Goal: Task Accomplishment & Management: Manage account settings

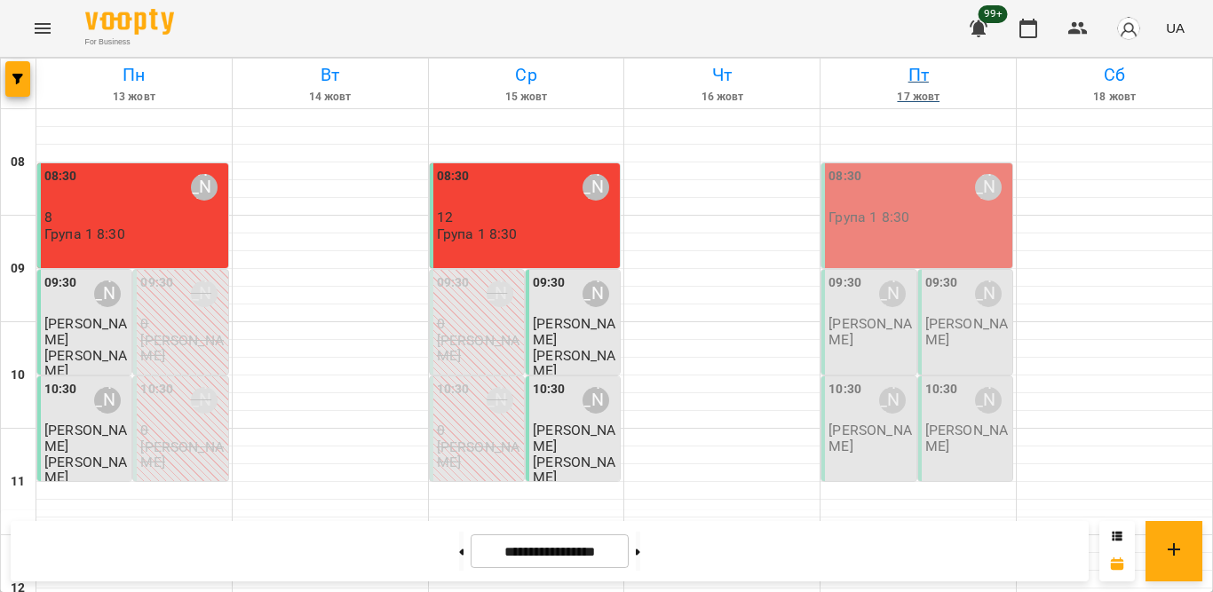
scroll to position [326, 0]
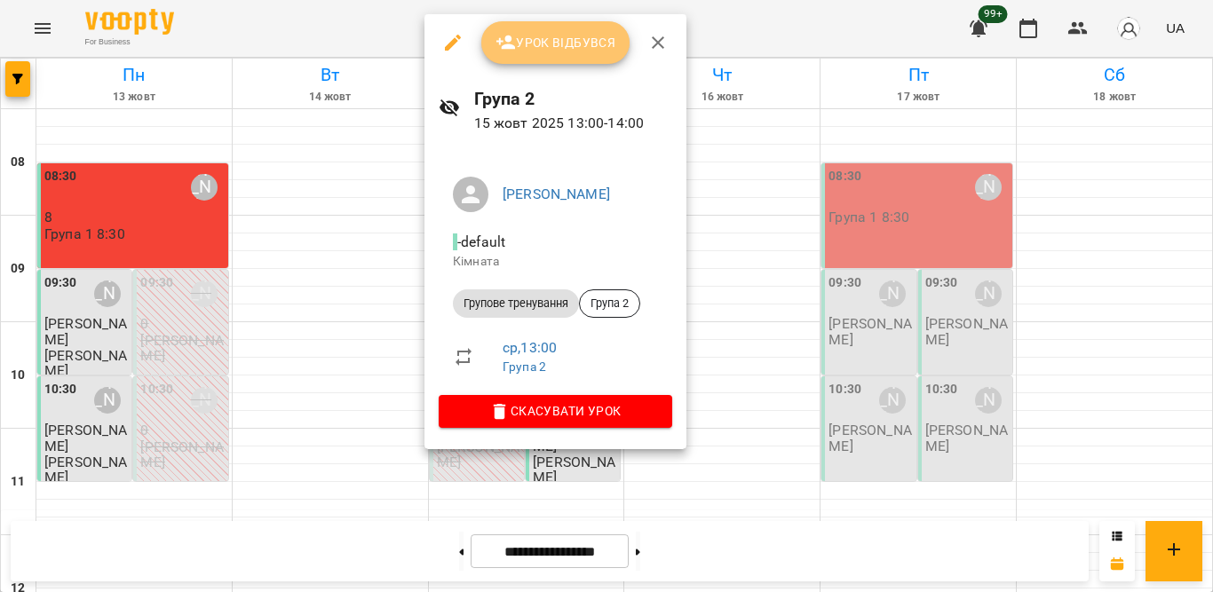
click at [549, 39] on span "Урок відбувся" at bounding box center [555, 42] width 121 height 21
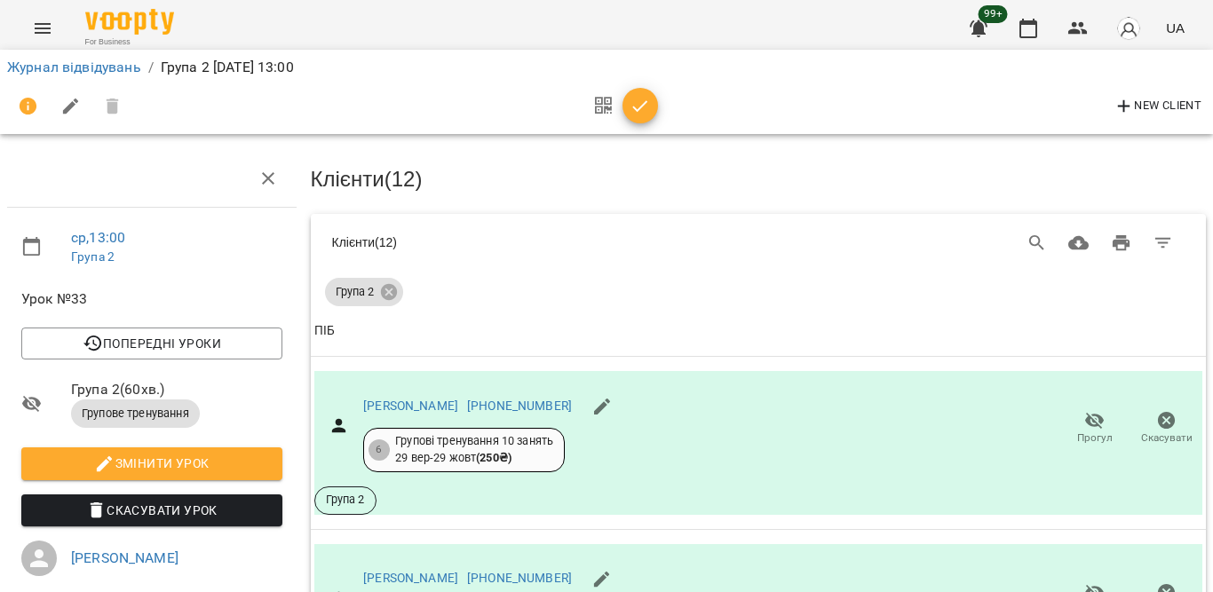
scroll to position [1601, 0]
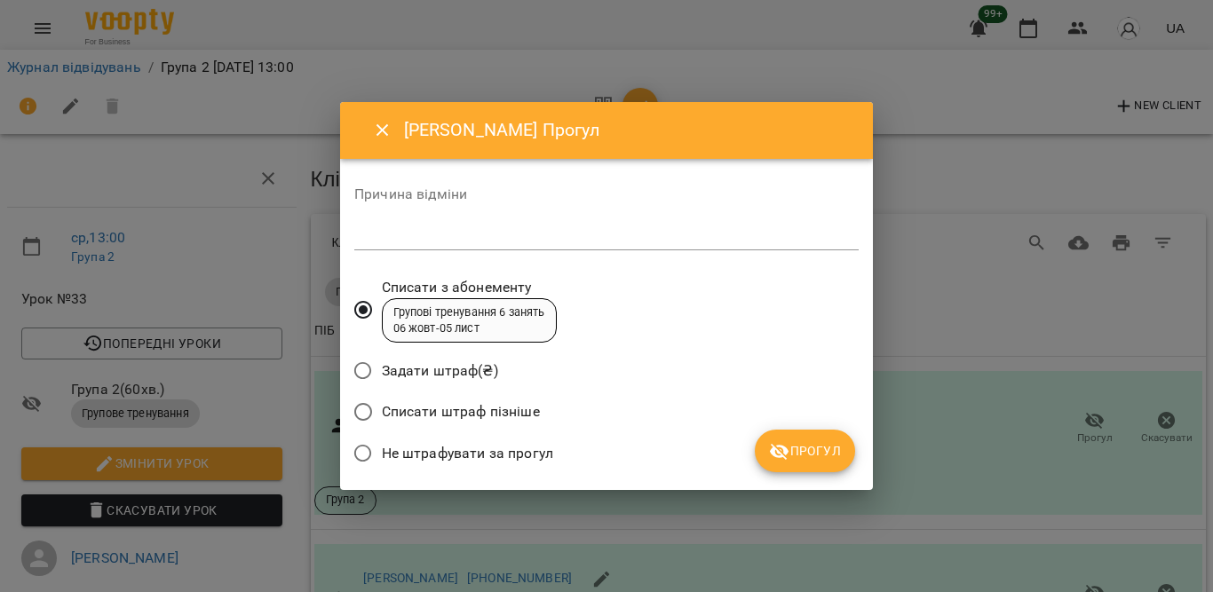
click at [532, 445] on span "Не штрафувати за прогул" at bounding box center [467, 453] width 171 height 21
click at [774, 447] on icon "submit" at bounding box center [780, 452] width 20 height 17
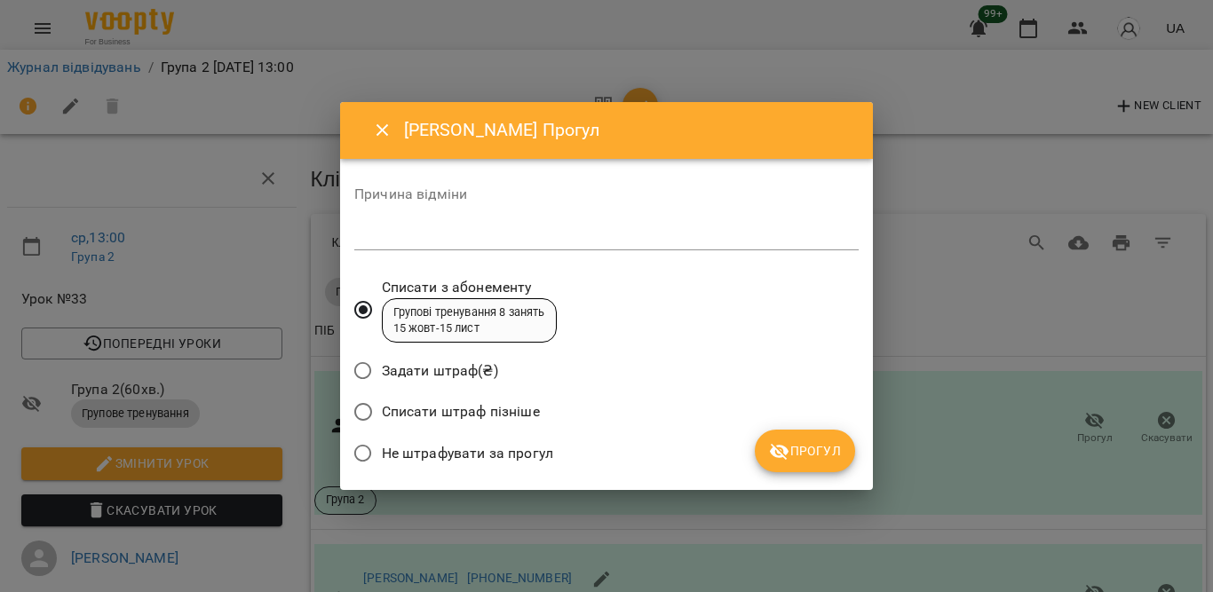
click at [518, 448] on span "Не штрафувати за прогул" at bounding box center [467, 453] width 171 height 21
click at [380, 123] on icon "Close" at bounding box center [382, 130] width 21 height 21
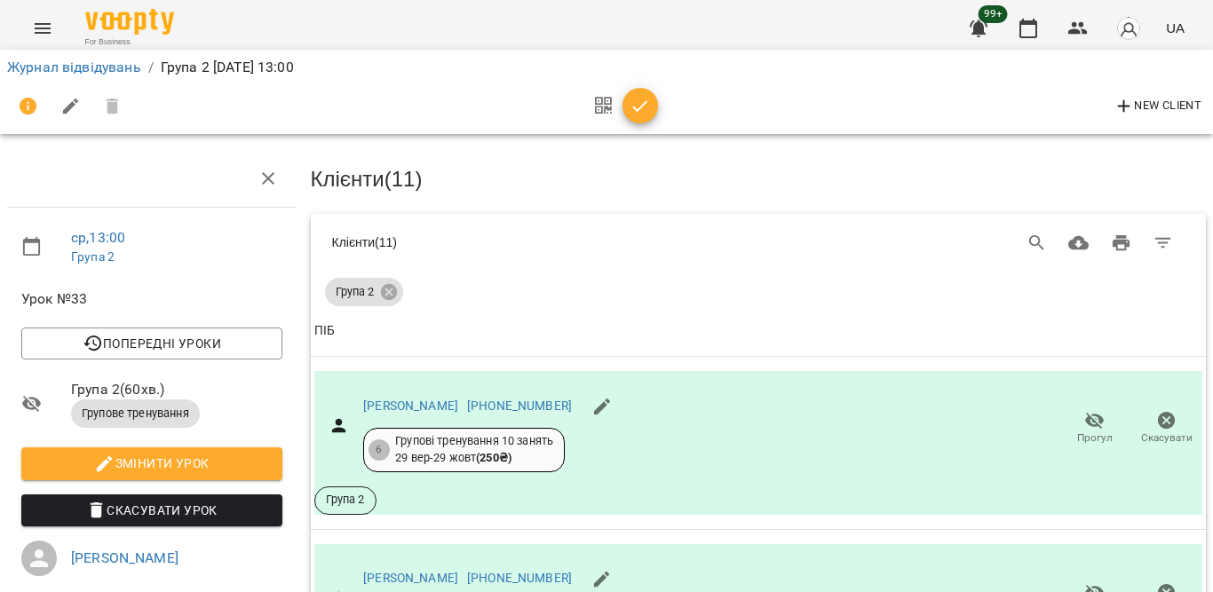
scroll to position [1830, 0]
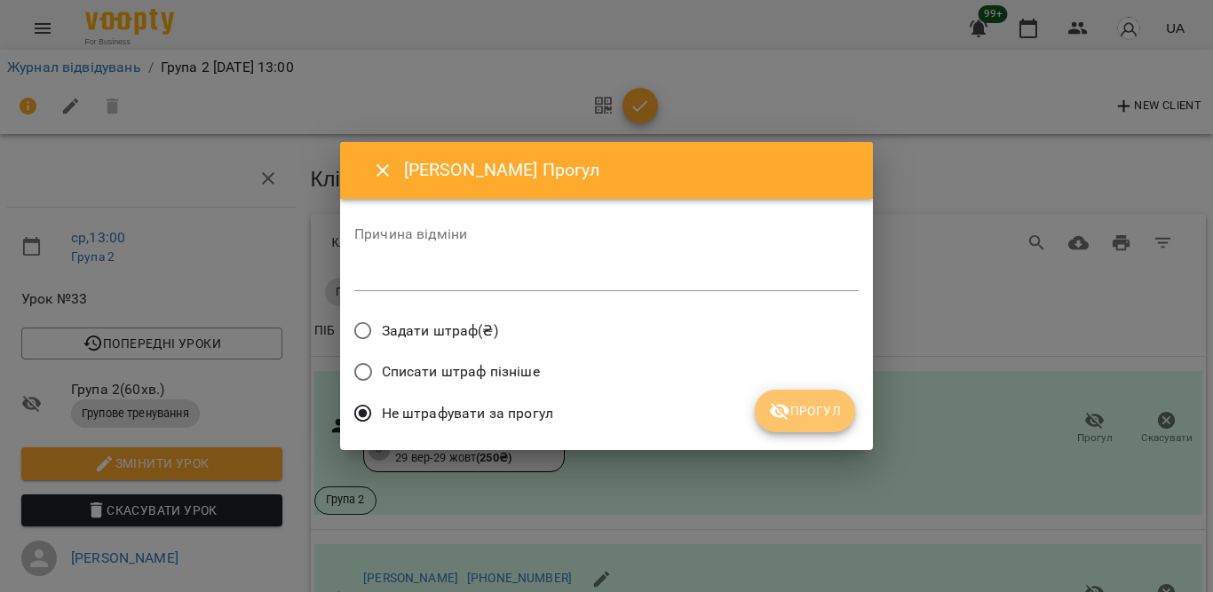
click at [799, 407] on span "Прогул" at bounding box center [805, 410] width 72 height 21
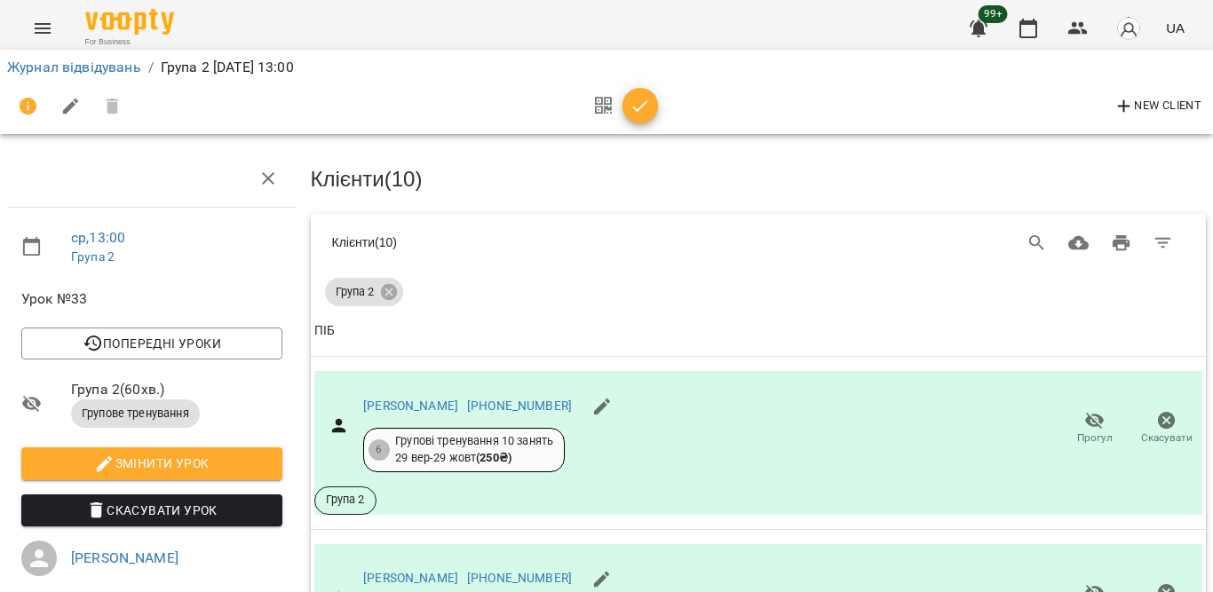
click at [627, 100] on span "button" at bounding box center [640, 106] width 36 height 21
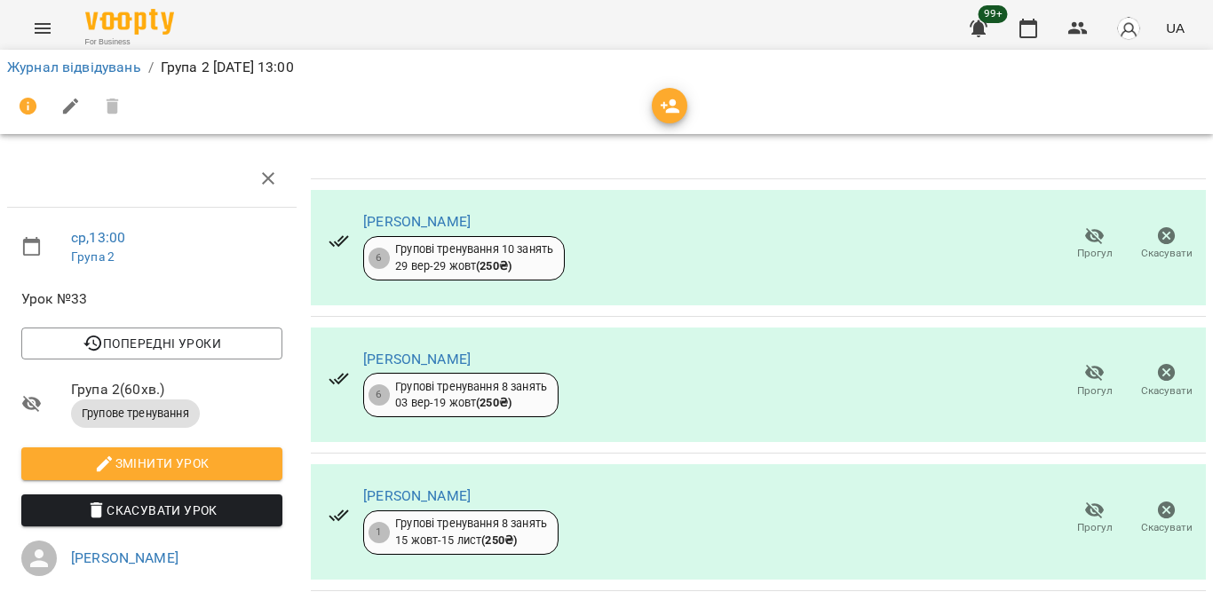
scroll to position [1182, 0]
click at [1030, 21] on icon "button" at bounding box center [1028, 29] width 18 height 20
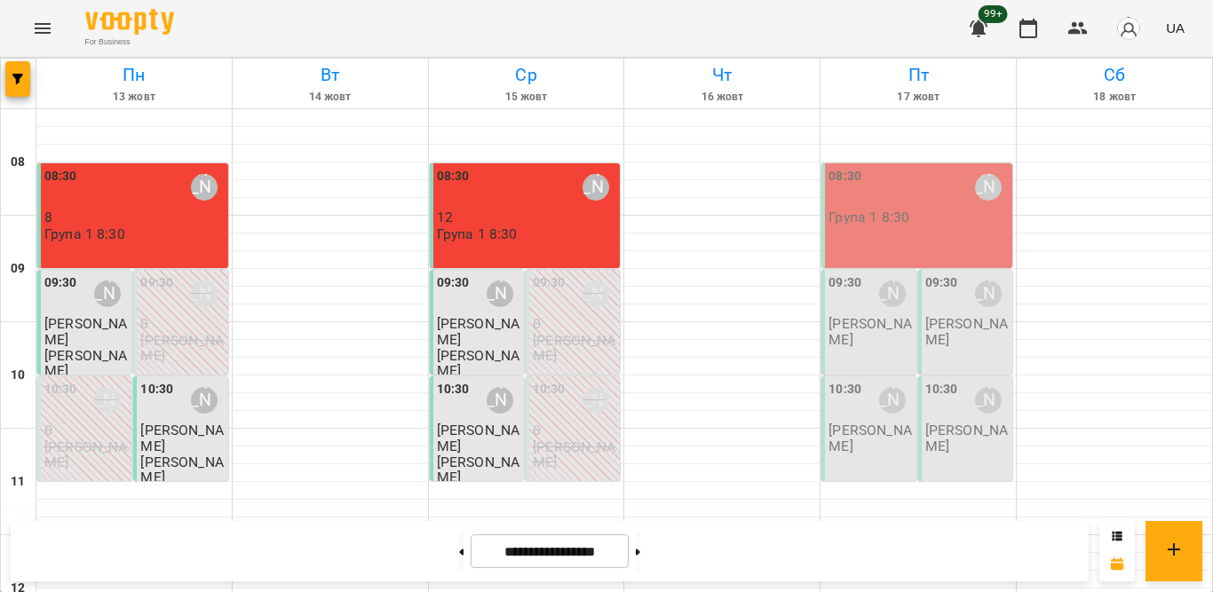
scroll to position [266, 0]
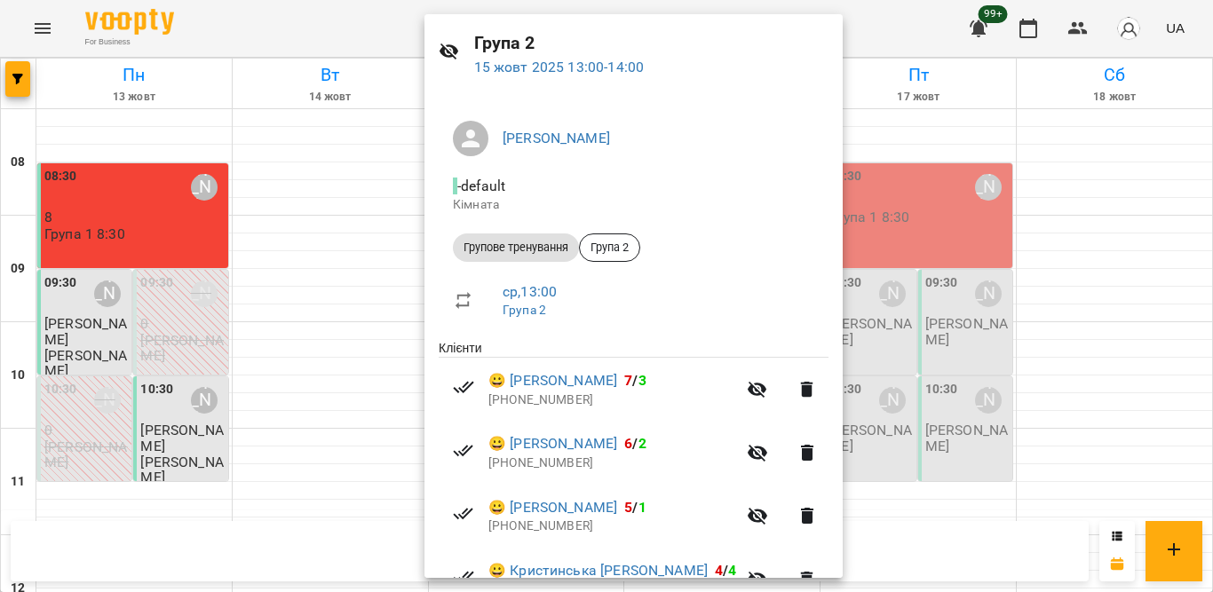
scroll to position [0, 0]
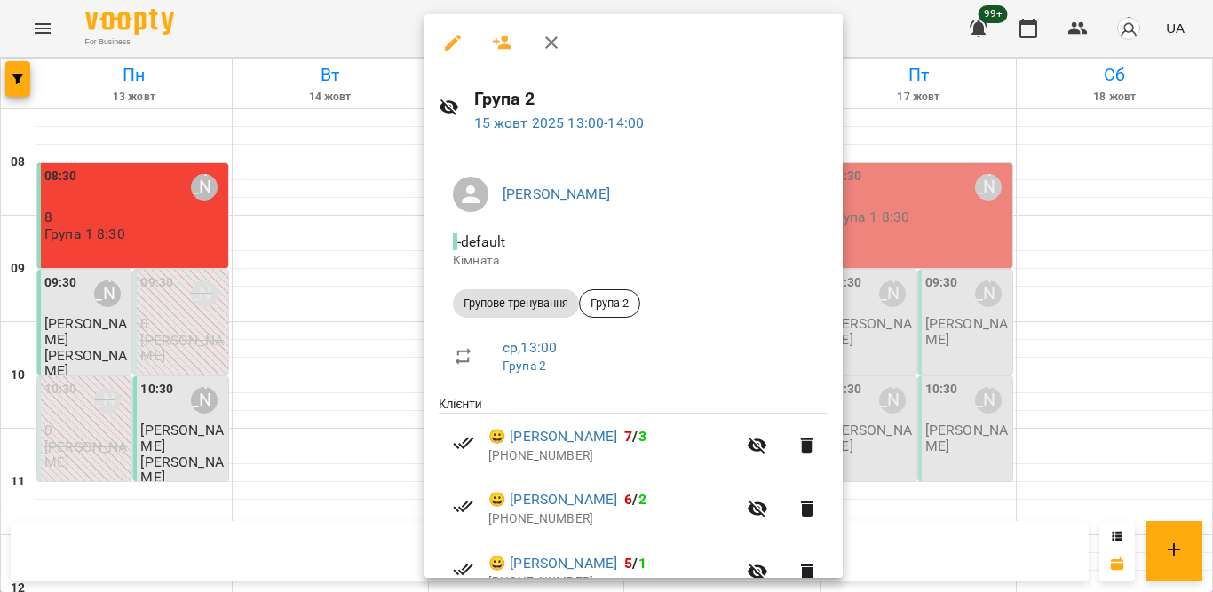
click at [543, 43] on icon "button" at bounding box center [551, 42] width 21 height 21
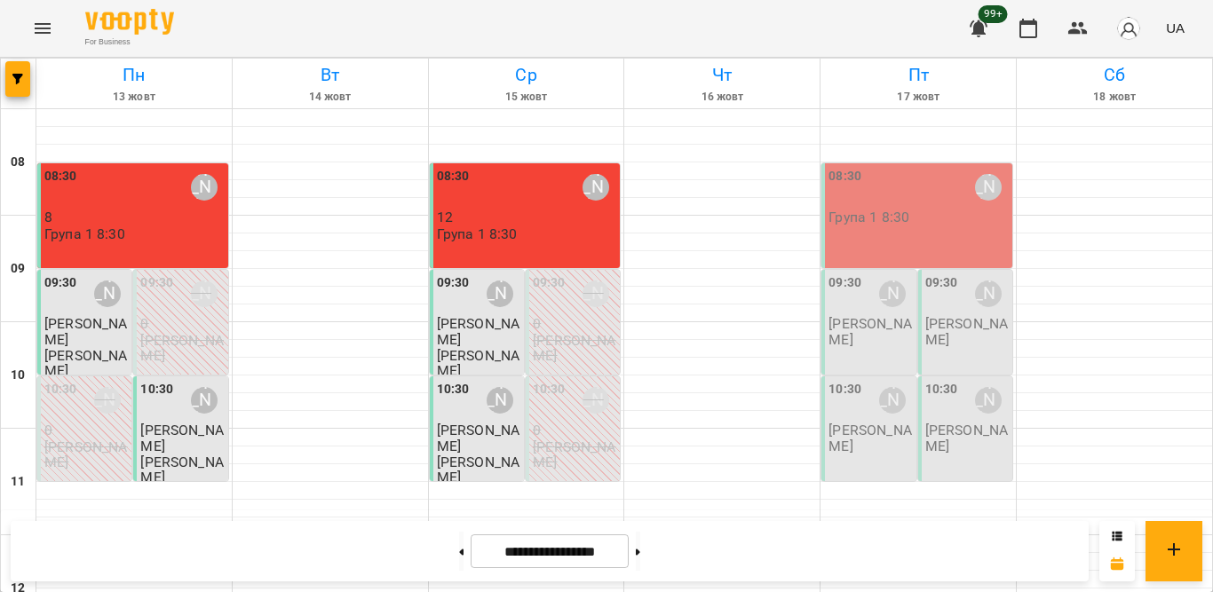
scroll to position [444, 0]
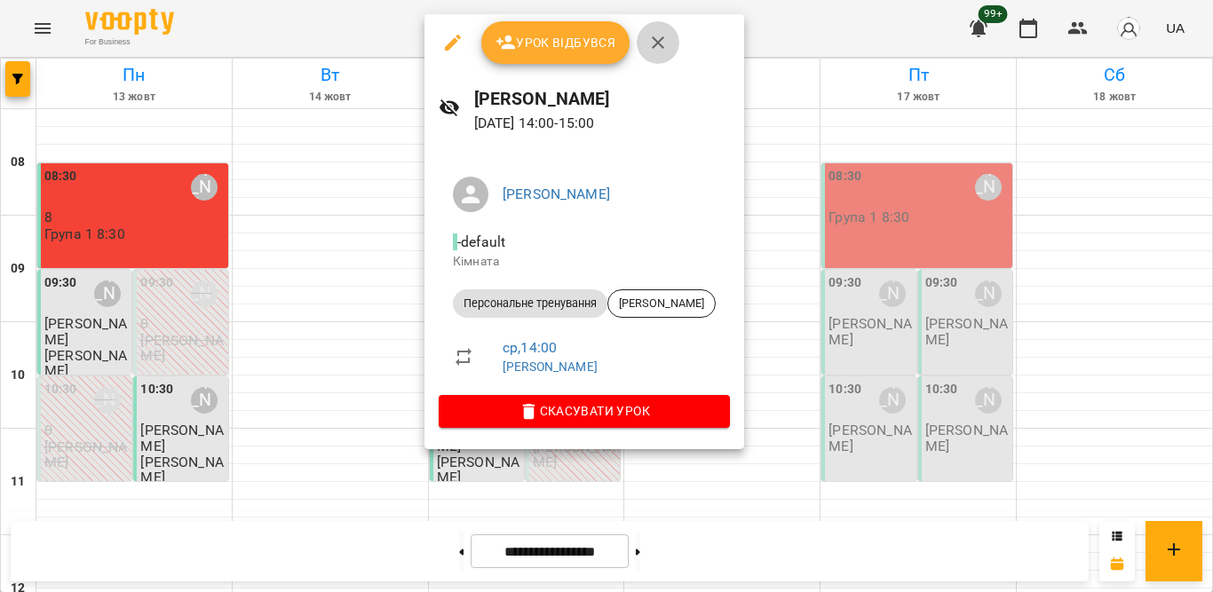
click at [667, 47] on icon "button" at bounding box center [657, 42] width 21 height 21
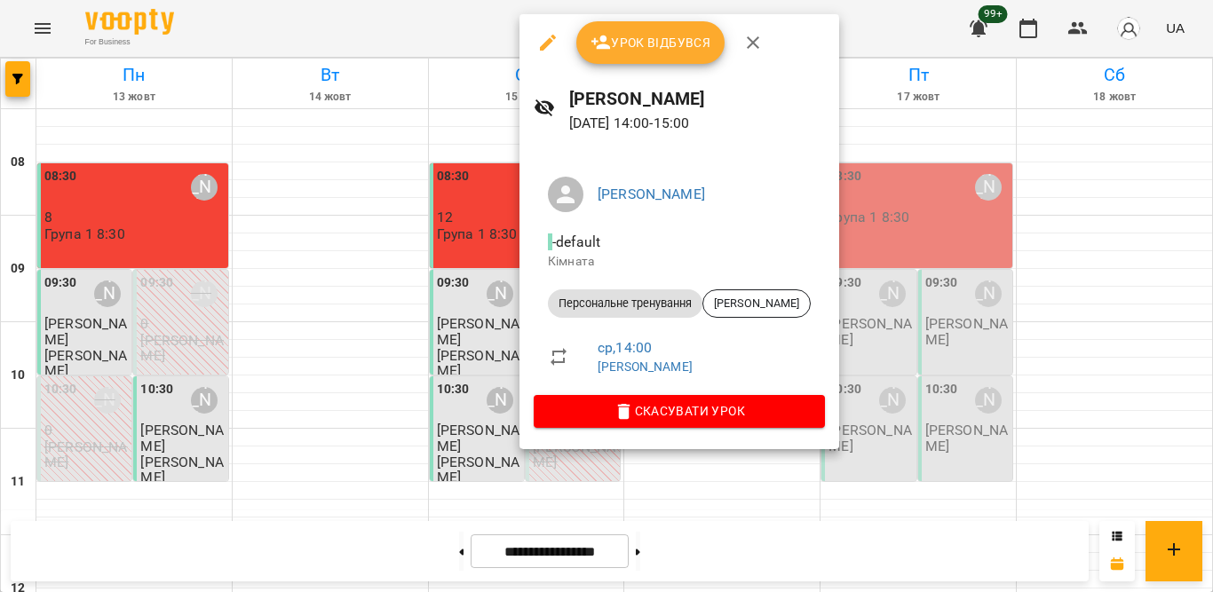
click at [671, 51] on span "Урок відбувся" at bounding box center [650, 42] width 121 height 21
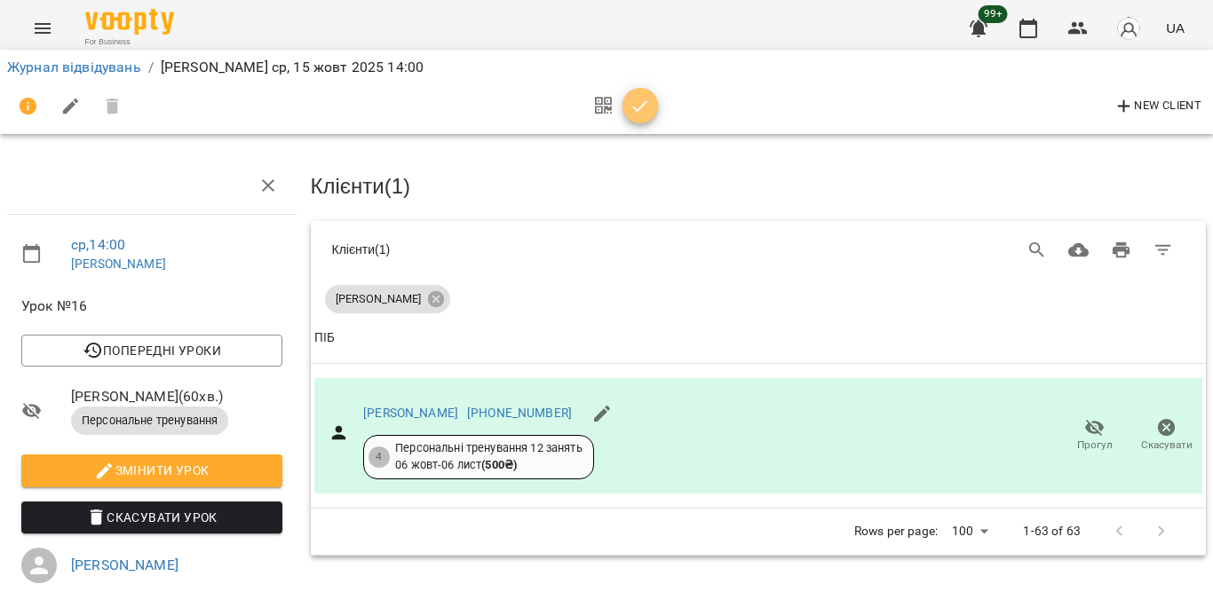
click at [645, 106] on icon "button" at bounding box center [639, 106] width 21 height 21
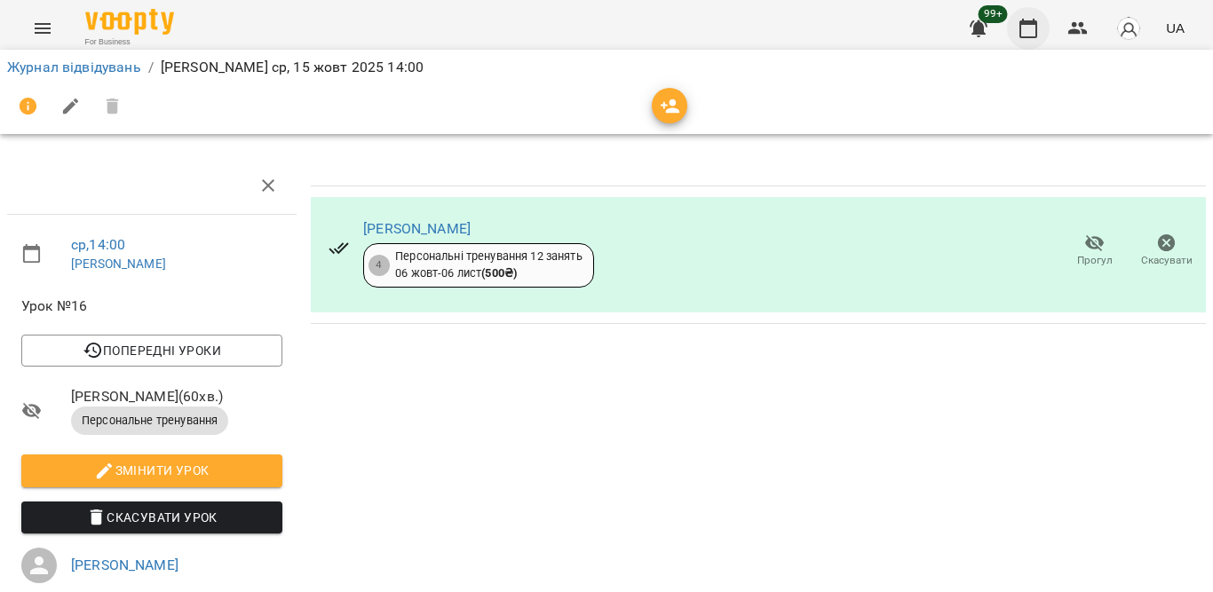
click at [1025, 19] on icon "button" at bounding box center [1027, 28] width 21 height 21
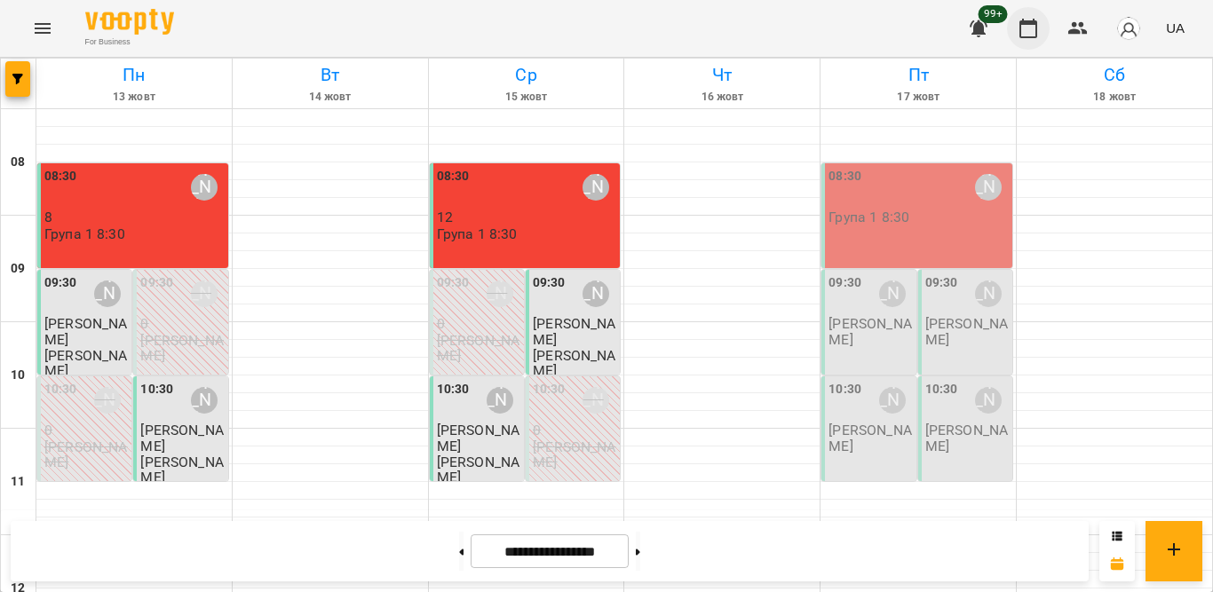
click at [1020, 27] on icon "button" at bounding box center [1028, 29] width 18 height 20
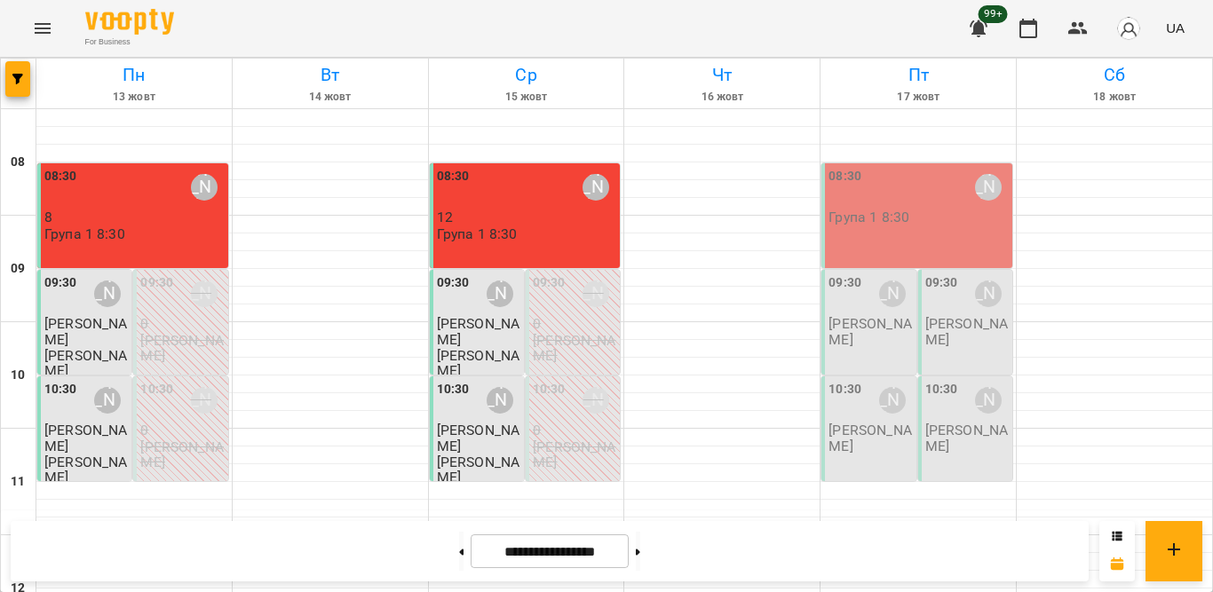
scroll to position [286, 0]
click at [1028, 20] on icon "button" at bounding box center [1027, 28] width 21 height 21
